Goal: Share content: Distribute website content to other platforms or users

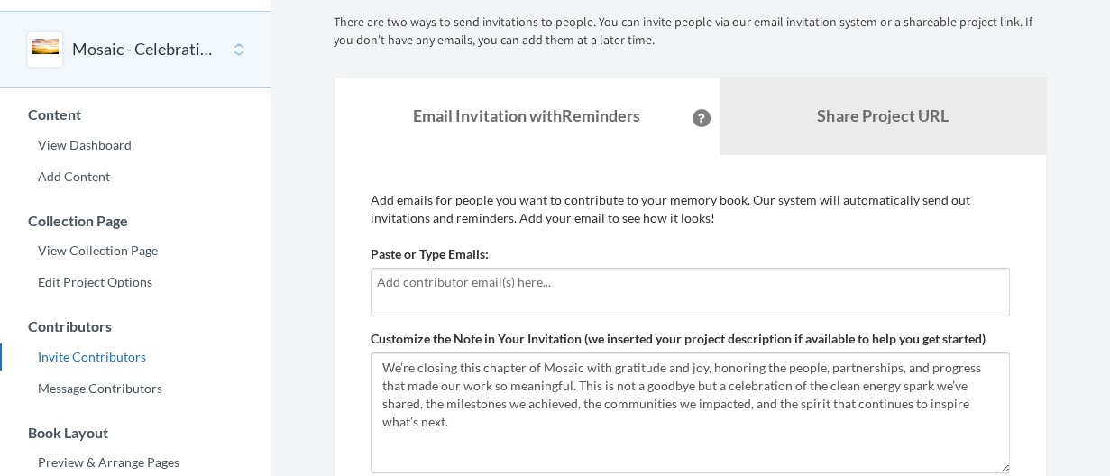
scroll to position [90, 0]
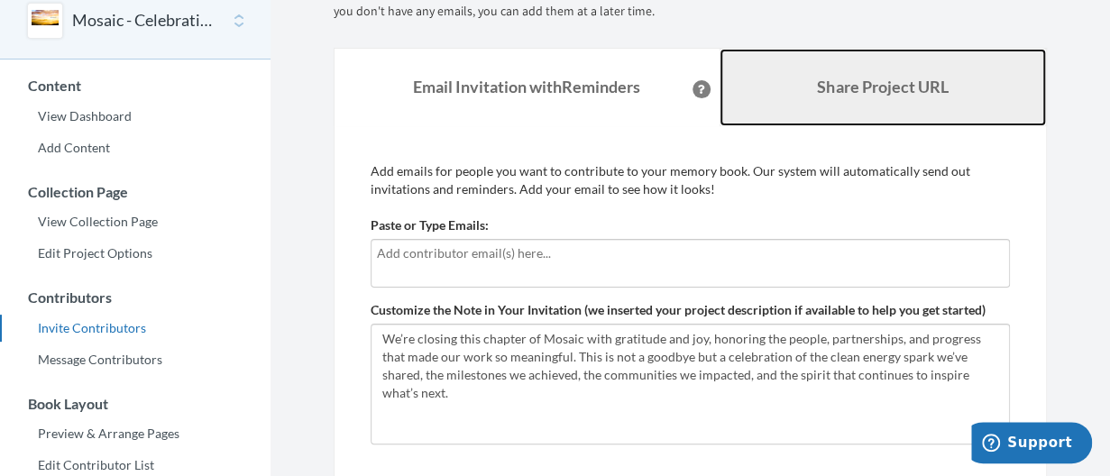
click at [846, 87] on b "Share Project URL" at bounding box center [882, 87] width 131 height 20
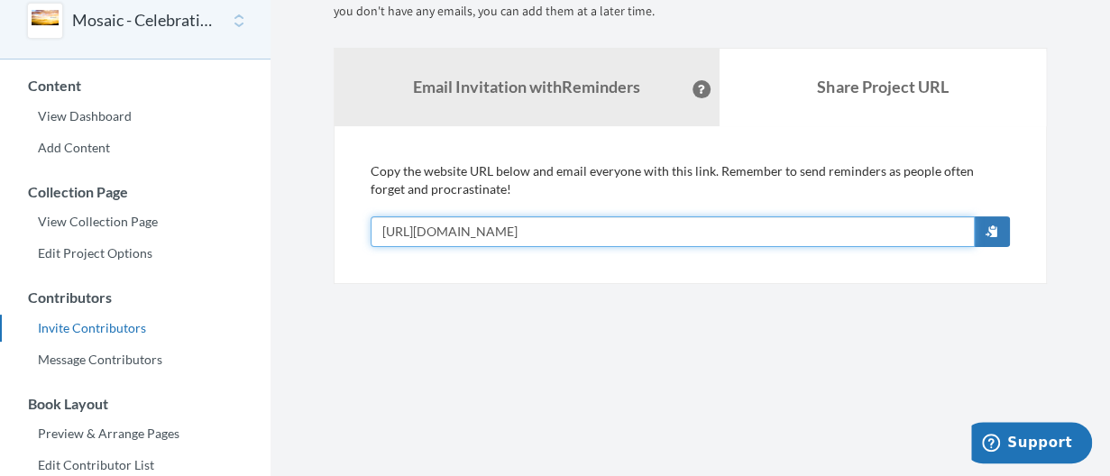
drag, startPoint x: 858, startPoint y: 234, endPoint x: 350, endPoint y: 234, distance: 508.5
click at [350, 234] on div "Add emails for people you want to contribute to your memory book. Our system wi…" at bounding box center [690, 205] width 713 height 158
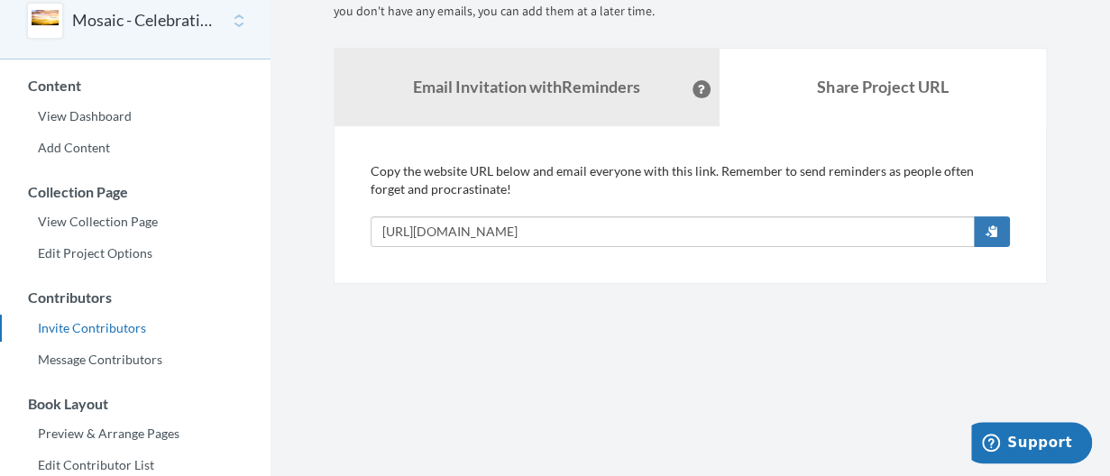
click at [350, 234] on div "Add emails for people you want to contribute to your memory book. Our system wi…" at bounding box center [690, 205] width 713 height 158
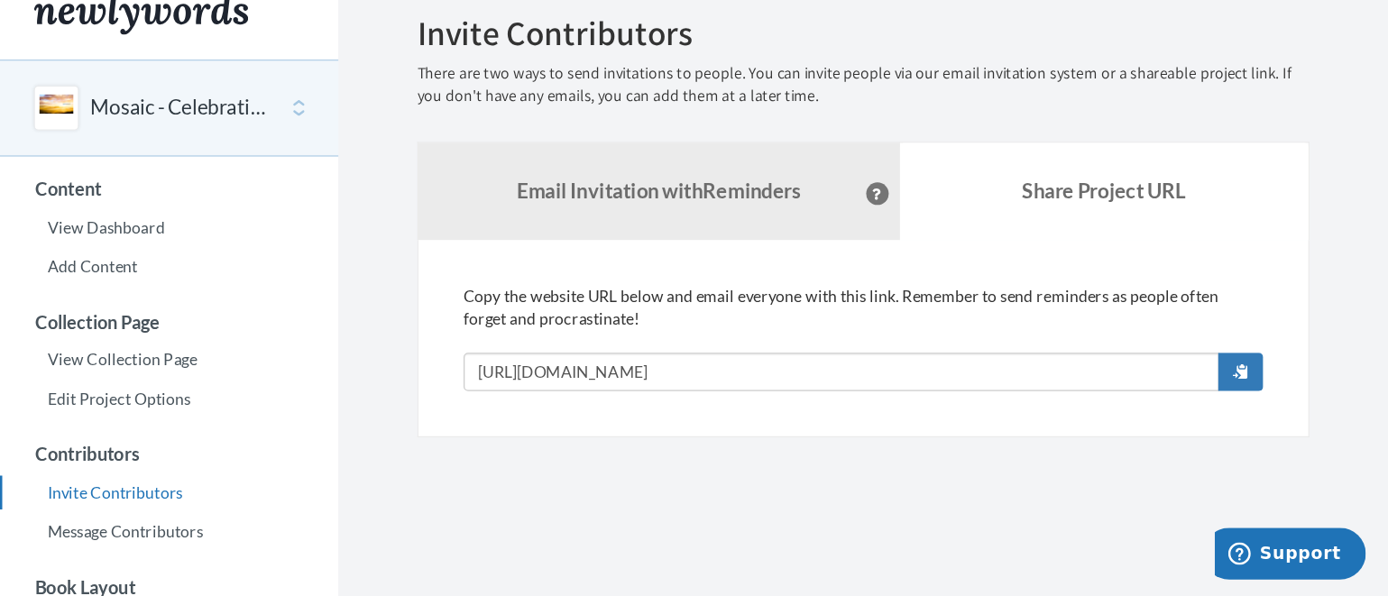
scroll to position [0, 0]
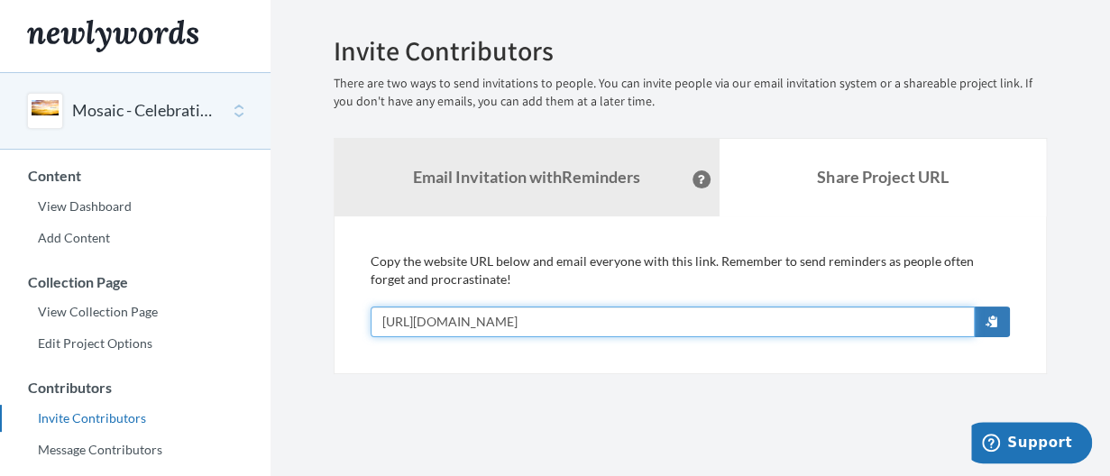
click at [856, 322] on input "[URL][DOMAIN_NAME]" at bounding box center [673, 322] width 604 height 31
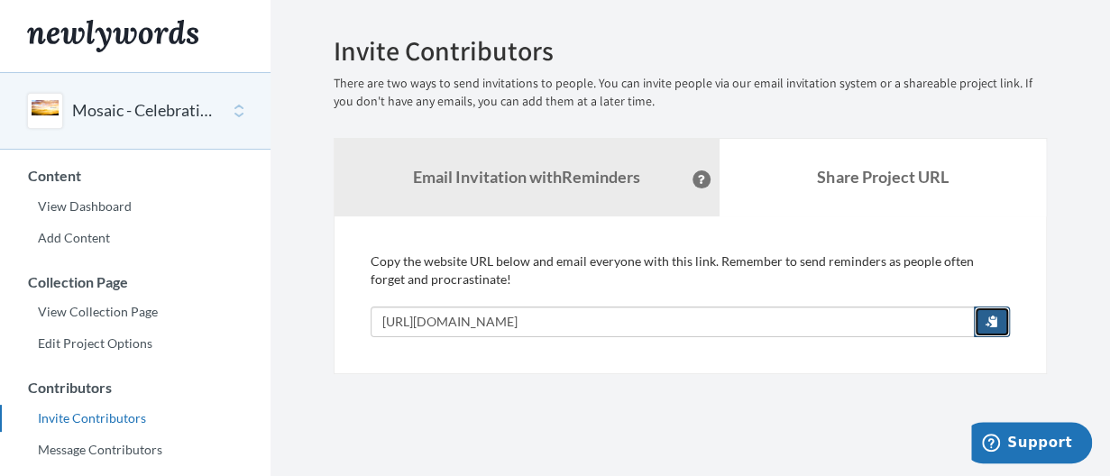
click at [994, 319] on span "button" at bounding box center [991, 321] width 13 height 13
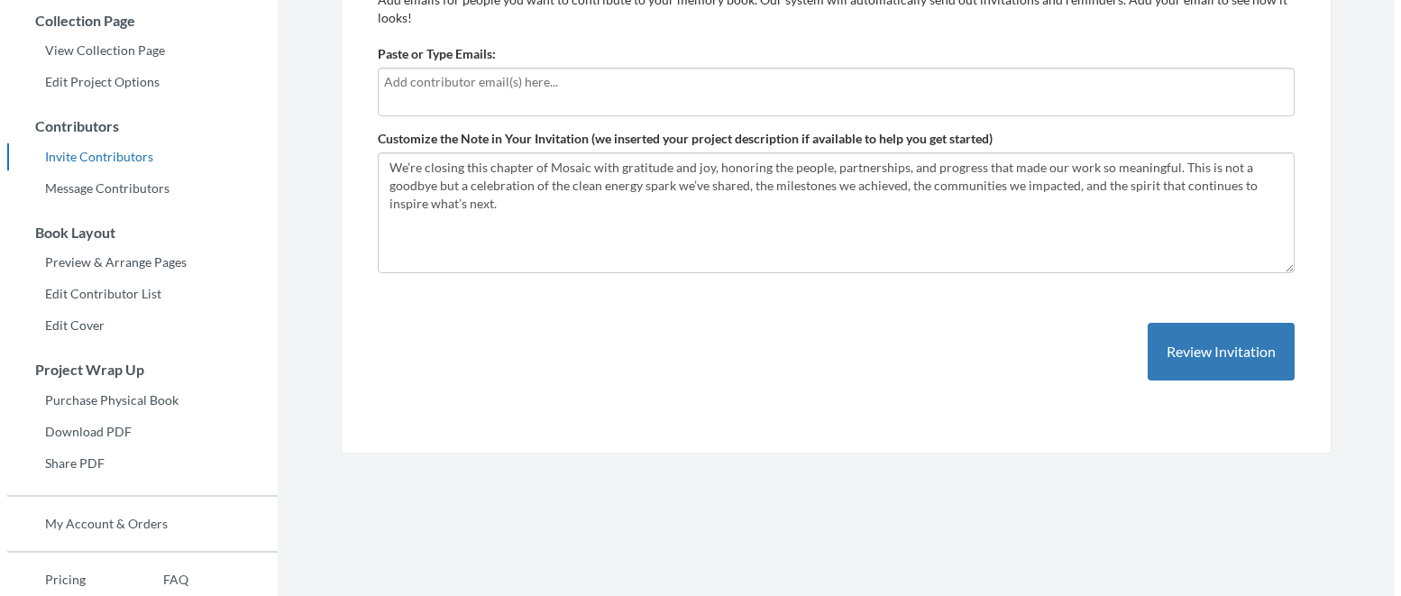
scroll to position [270, 0]
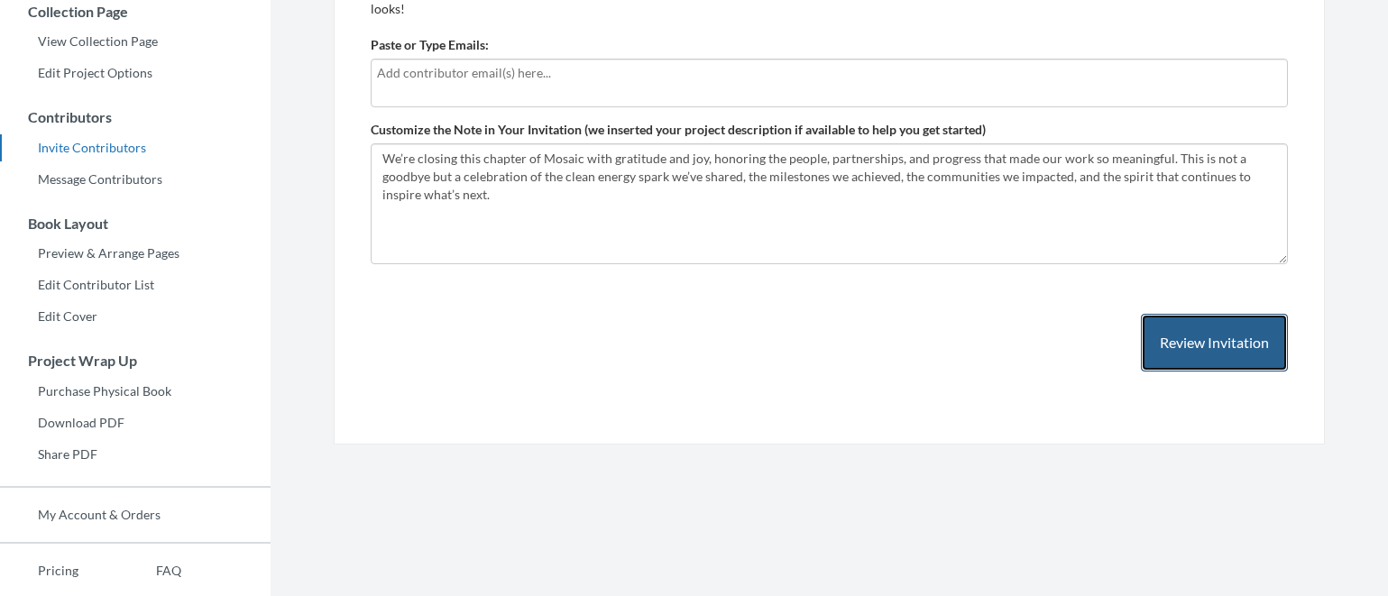
click at [1200, 338] on button "Review Invitation" at bounding box center [1214, 343] width 147 height 59
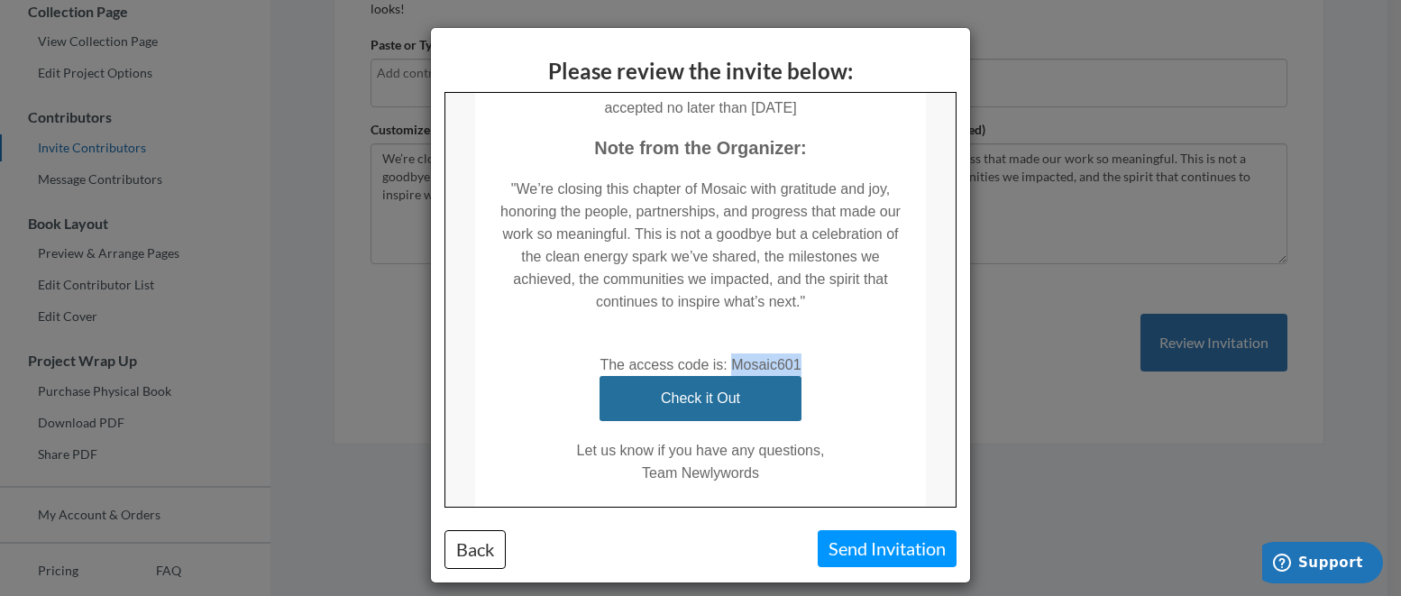
drag, startPoint x: 724, startPoint y: 361, endPoint x: 792, endPoint y: 353, distance: 68.9
click at [792, 353] on td "The access code is: Mosaic601" at bounding box center [699, 354] width 201 height 41
copy td "Mosaic601"
click at [468, 551] on button "Back" at bounding box center [474, 549] width 61 height 39
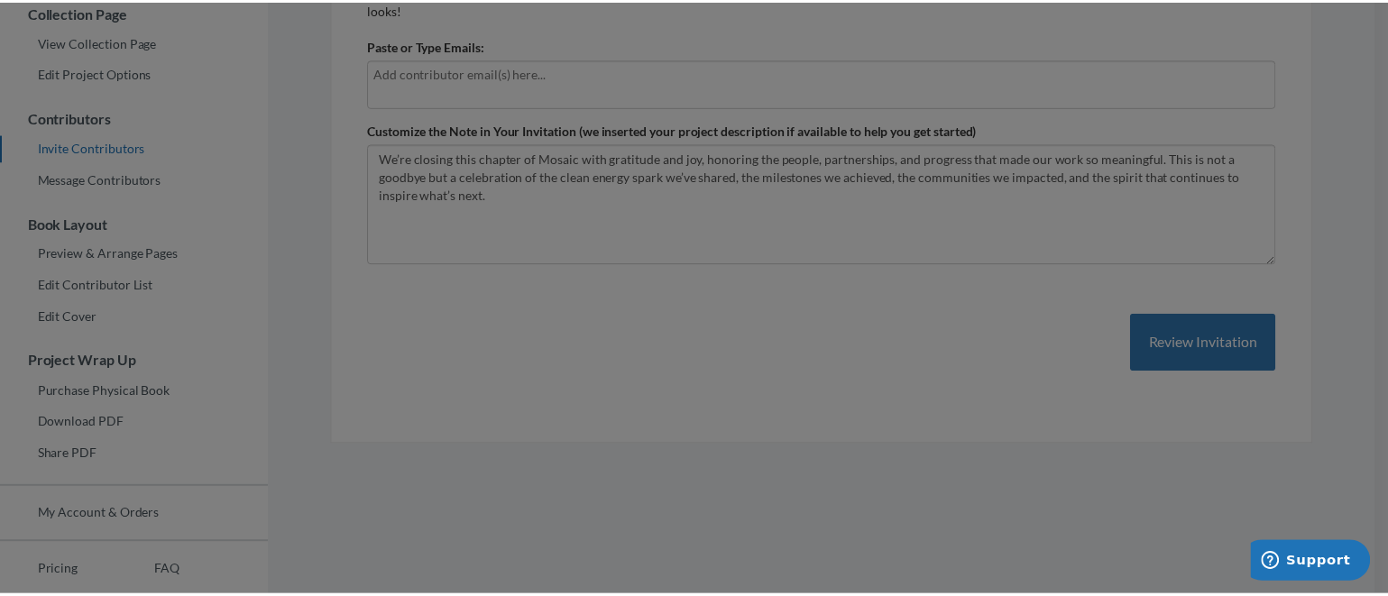
scroll to position [0, 0]
